Goal: Transaction & Acquisition: Download file/media

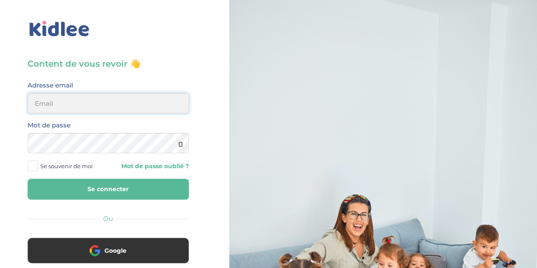
type input "[EMAIL_ADDRESS][DOMAIN_NAME]"
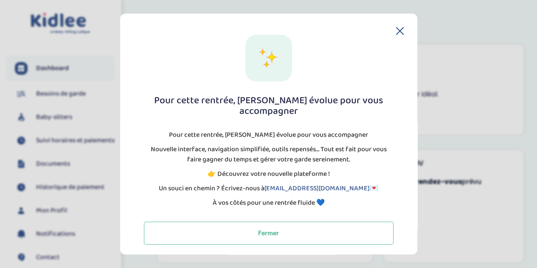
click at [399, 33] on icon at bounding box center [400, 31] width 8 height 8
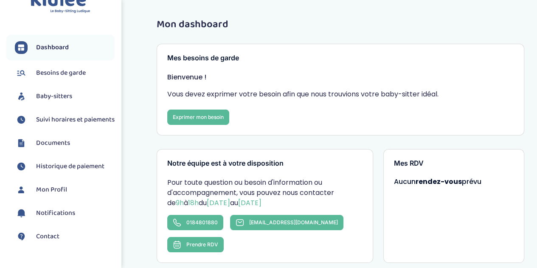
scroll to position [42, 0]
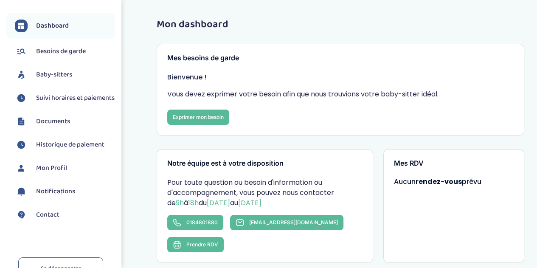
click at [58, 127] on span "Documents" at bounding box center [53, 121] width 34 height 10
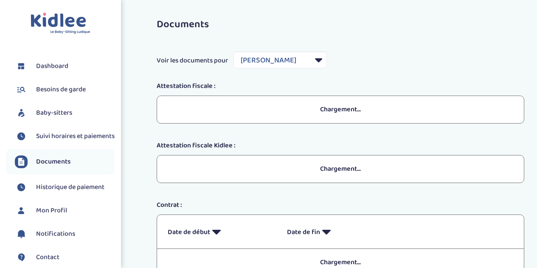
select select "28516"
select select "2024"
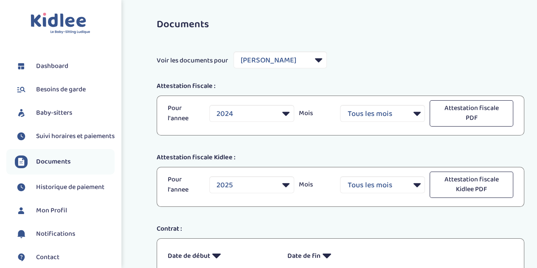
click at [57, 138] on span "Suivi horaires et paiements" at bounding box center [75, 136] width 79 height 10
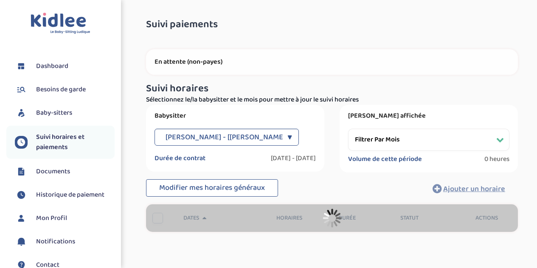
select select "[DATE]"
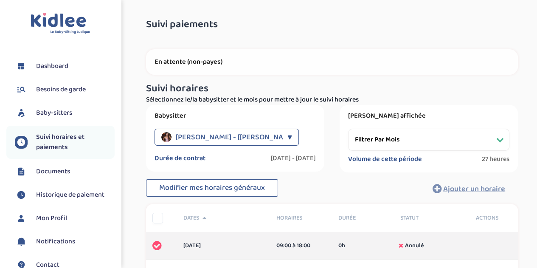
click at [288, 135] on div "▼" at bounding box center [290, 137] width 5 height 17
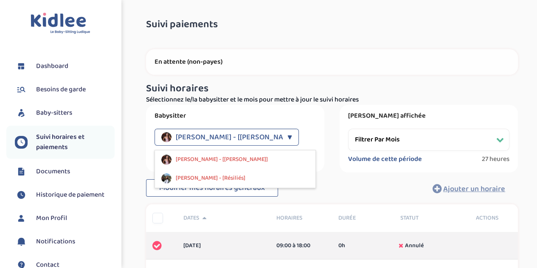
click at [288, 135] on div "▼" at bounding box center [290, 137] width 5 height 17
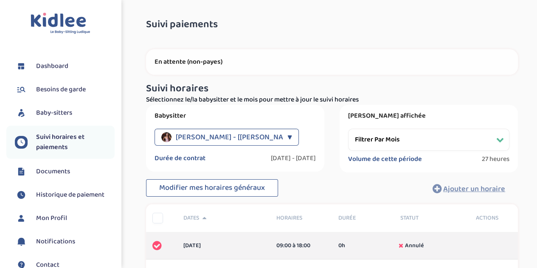
click at [288, 135] on div "▼" at bounding box center [290, 137] width 5 height 17
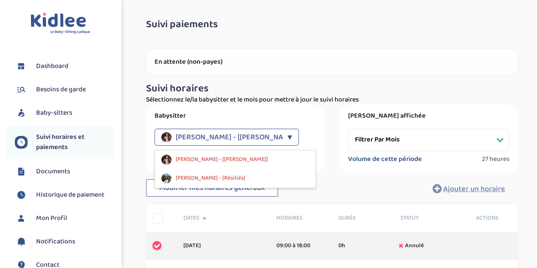
click at [288, 135] on div "▼" at bounding box center [290, 137] width 5 height 17
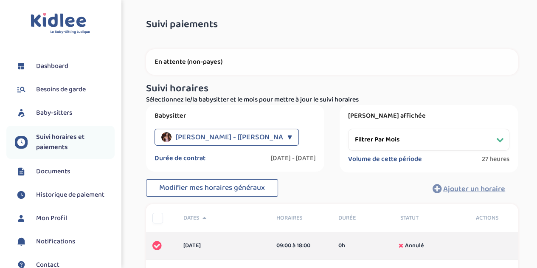
click at [404, 138] on select "Filtrer par mois septembre 2024 octobre 2024 novembre 2024 décembre 2024 janvie…" at bounding box center [428, 140] width 161 height 22
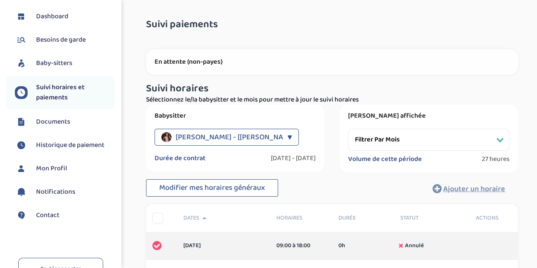
scroll to position [85, 0]
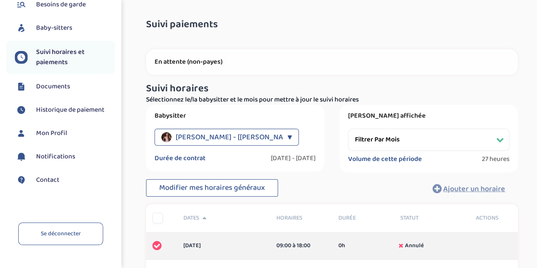
click at [57, 110] on span "Historique de paiement" at bounding box center [70, 110] width 68 height 10
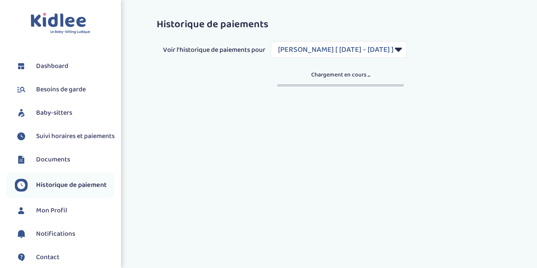
select select "1718"
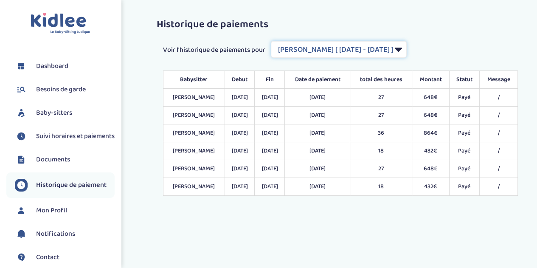
click at [348, 50] on select "Filtrer par Contrat gueddouche sara [ 2024-09-03 - 2025-07-31 ] Lina TIMSI [ 20…" at bounding box center [339, 49] width 136 height 17
click at [272, 41] on select "Filtrer par Contrat gueddouche sara [ 2024-09-03 - 2025-07-31 ] Lina TIMSI [ 20…" at bounding box center [339, 49] width 136 height 17
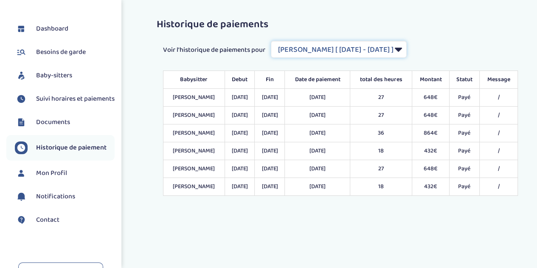
scroll to position [19, 0]
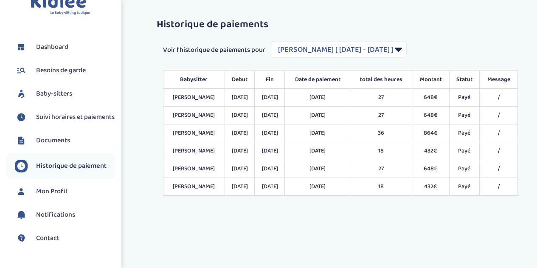
click at [52, 140] on li "Documents" at bounding box center [60, 140] width 108 height 21
click at [50, 146] on span "Documents" at bounding box center [53, 141] width 34 height 10
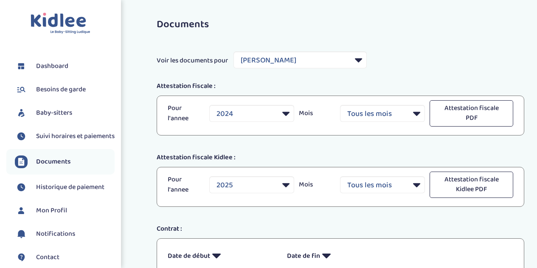
select select "28516"
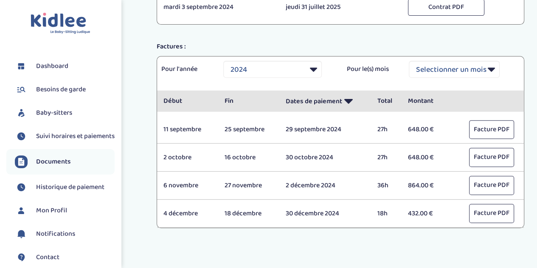
scroll to position [255, 0]
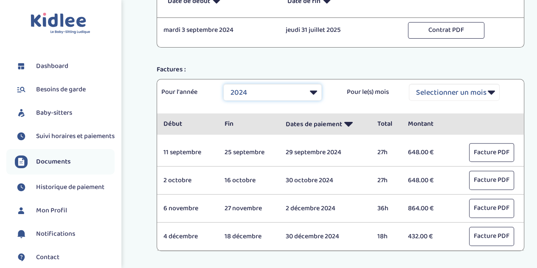
click at [288, 93] on select "Selectionner une année 2021 2021 2021 2021 2021 2021 2021 2021 2021 2021 2021 2…" at bounding box center [272, 92] width 99 height 17
select select "2025"
click at [223, 84] on select "Selectionner une année 2021 2021 2021 2021 2021 2021 2021 2021 2021 2021 2021 2…" at bounding box center [272, 92] width 99 height 17
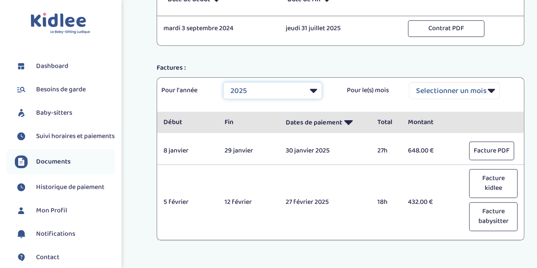
scroll to position [299, 0]
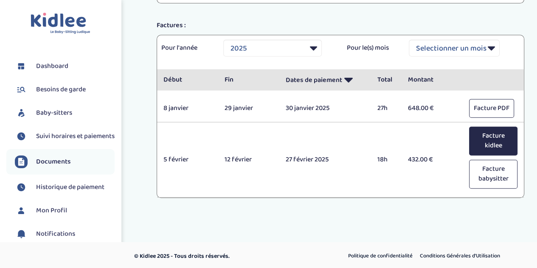
click at [493, 140] on button "Facture kidlee" at bounding box center [493, 141] width 48 height 29
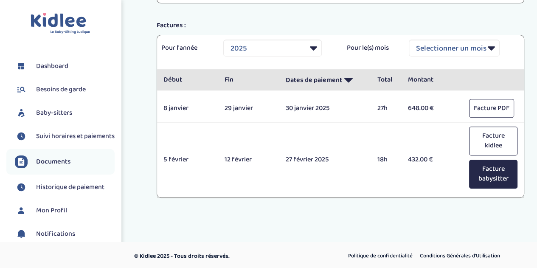
click at [492, 172] on button "Facture babysitter" at bounding box center [493, 174] width 48 height 29
